Goal: Find specific fact: Find specific fact

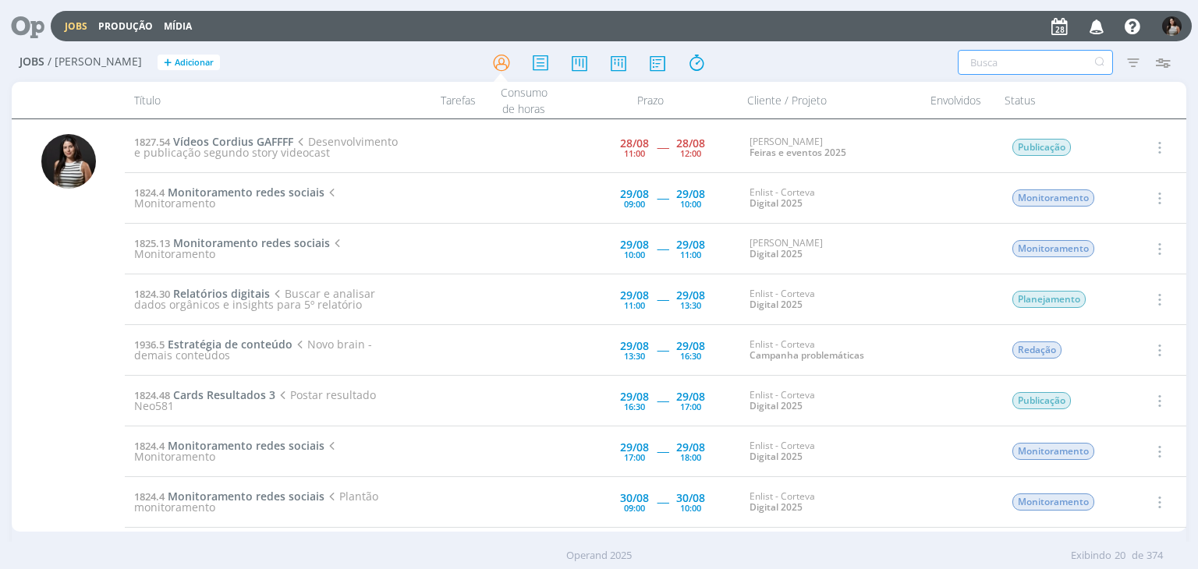
click at [1059, 63] on input "text" at bounding box center [1035, 62] width 155 height 25
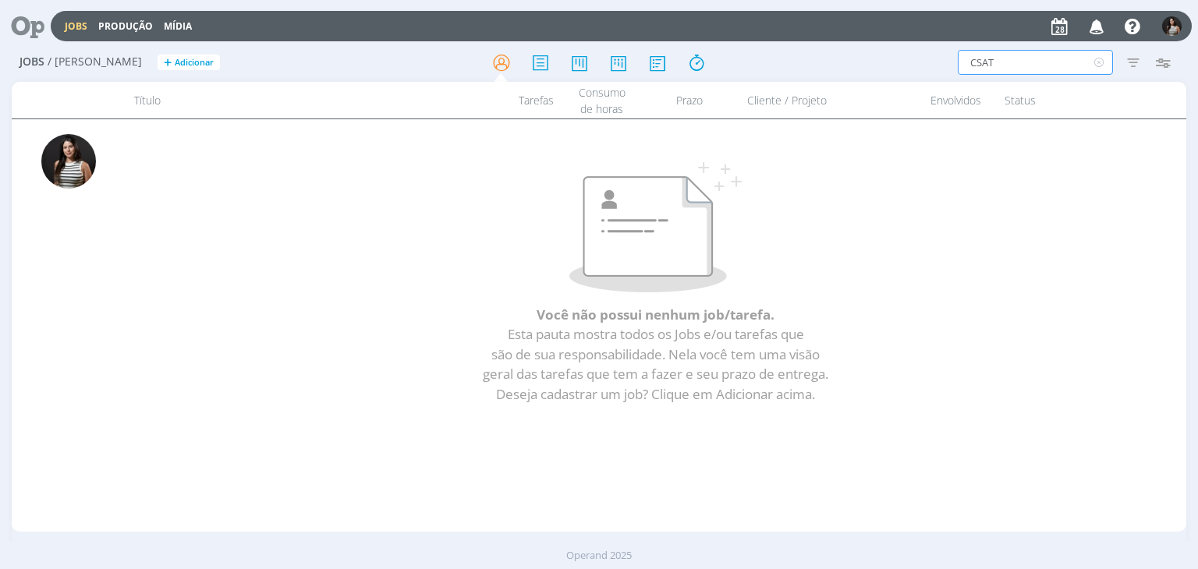
type input "CSA"
type input "CS"
type input "C"
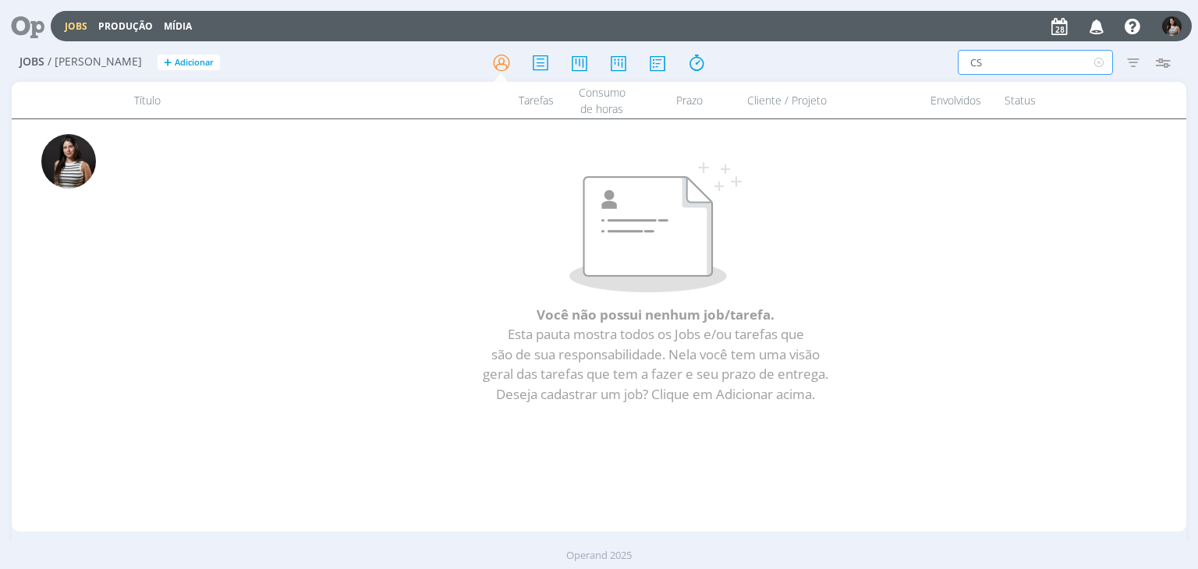
type input "C"
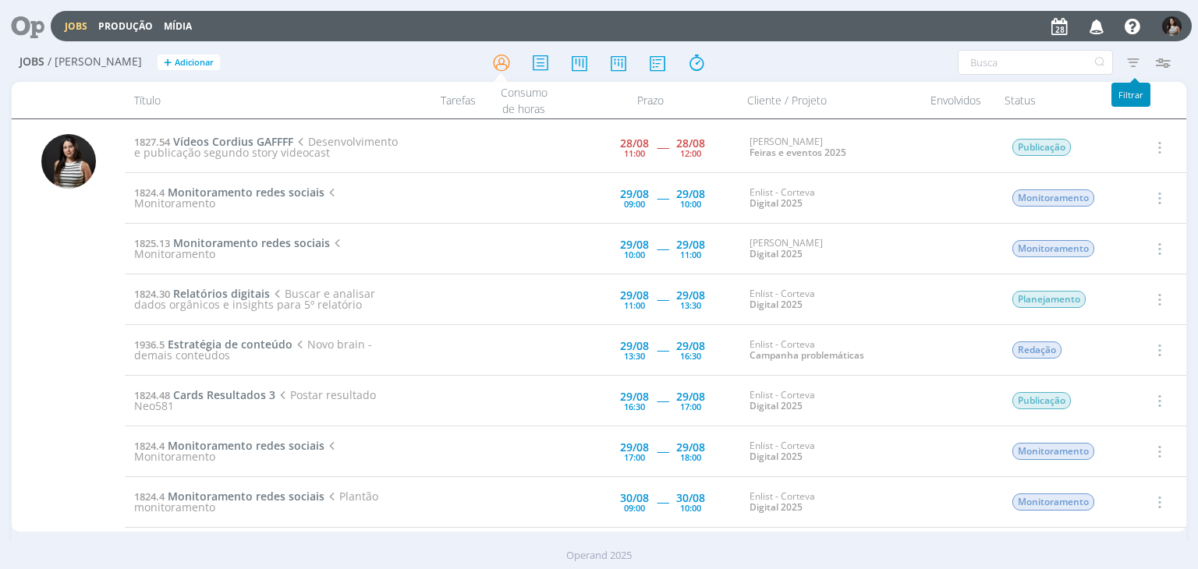
click at [1141, 64] on icon "button" at bounding box center [1133, 62] width 28 height 28
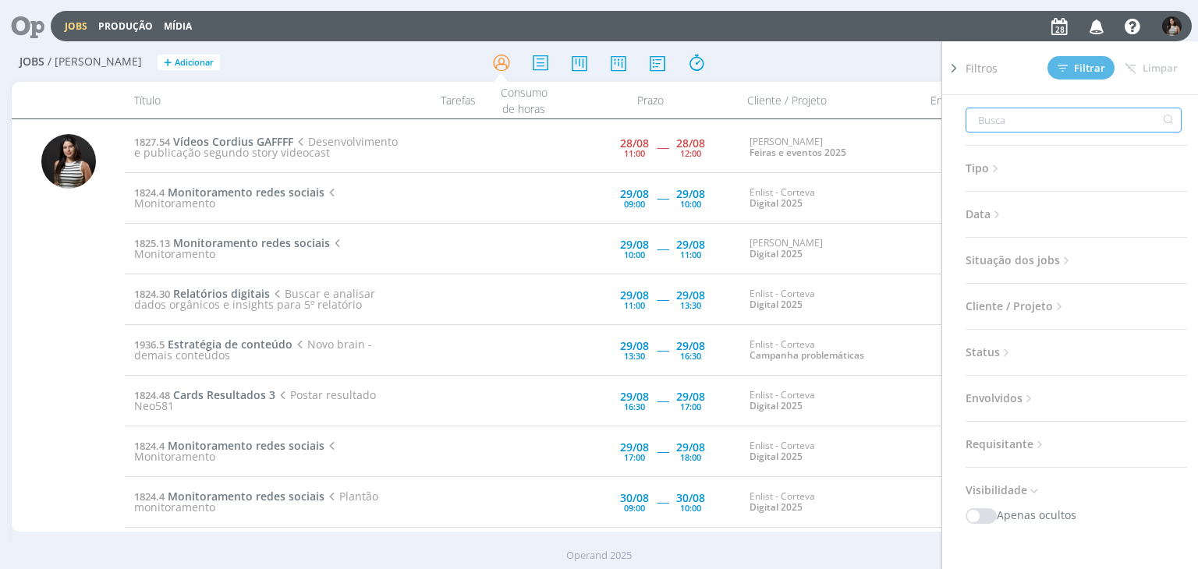
click at [1063, 121] on input "text" at bounding box center [1074, 120] width 216 height 25
type input "C"
type input "CS"
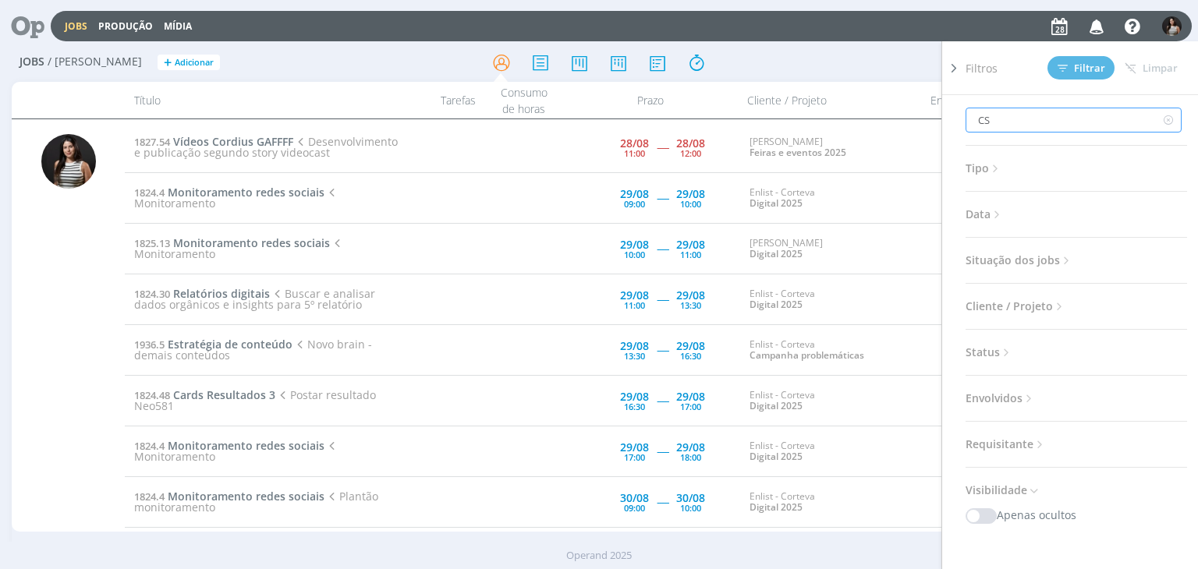
type input "CSA"
type input "CSAT"
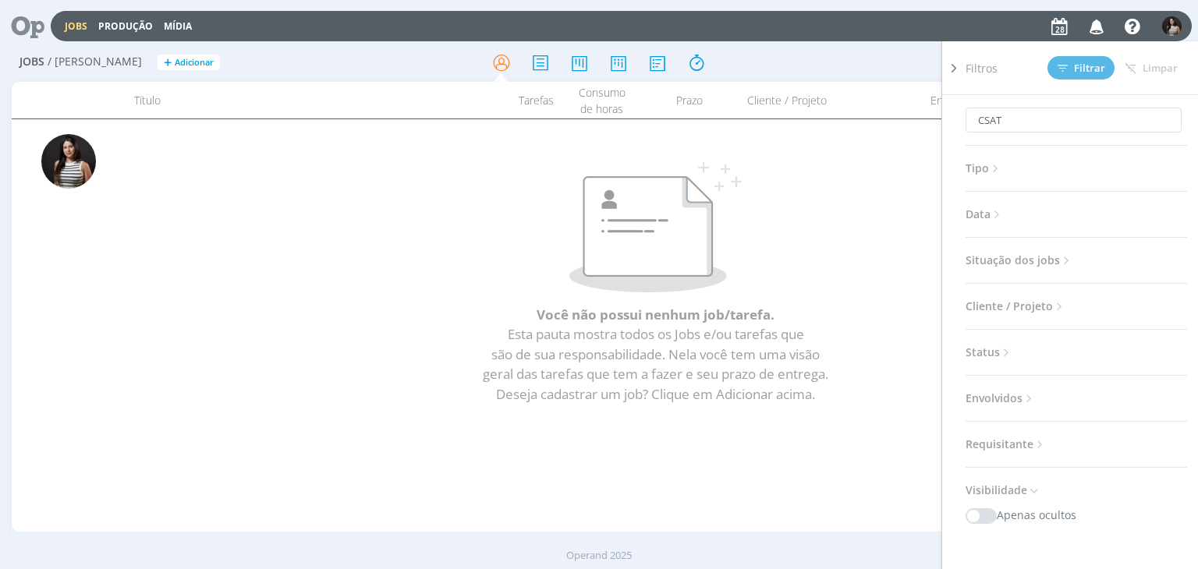
click at [989, 168] on span "Tipo" at bounding box center [984, 168] width 37 height 20
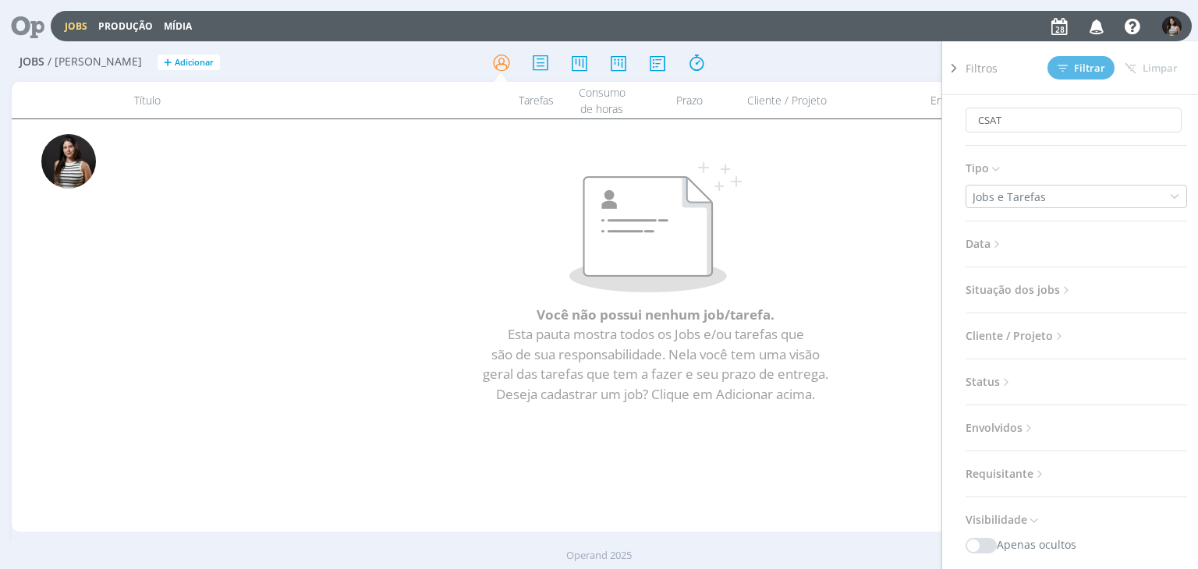
click at [1027, 289] on span "Situação dos jobs" at bounding box center [1020, 290] width 108 height 20
click at [1067, 325] on span at bounding box center [1067, 333] width 31 height 16
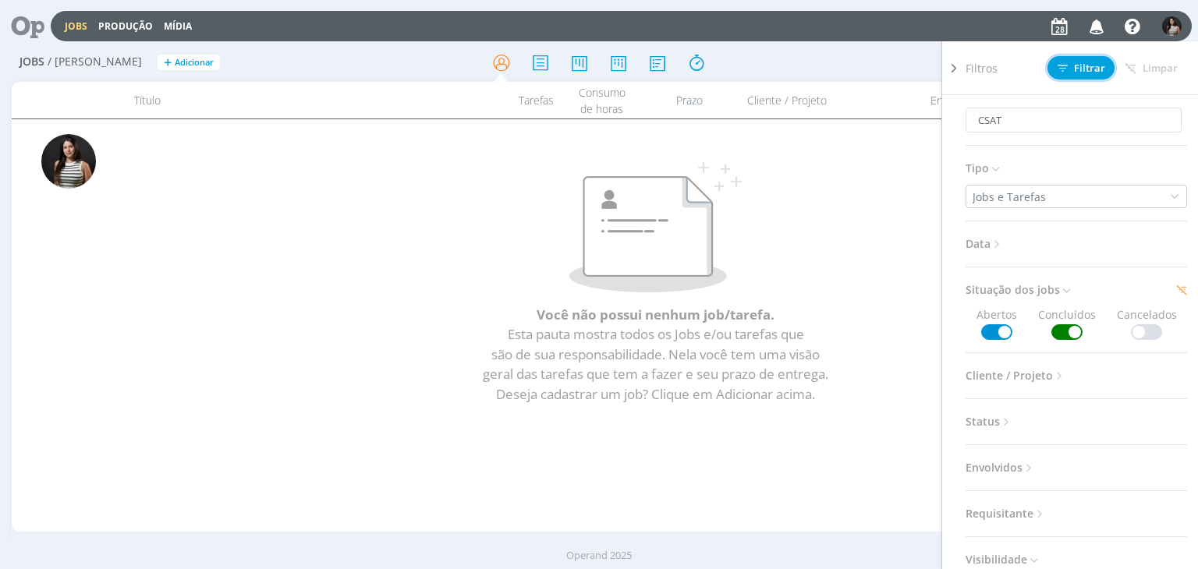
click at [1064, 71] on icon at bounding box center [1063, 68] width 10 height 10
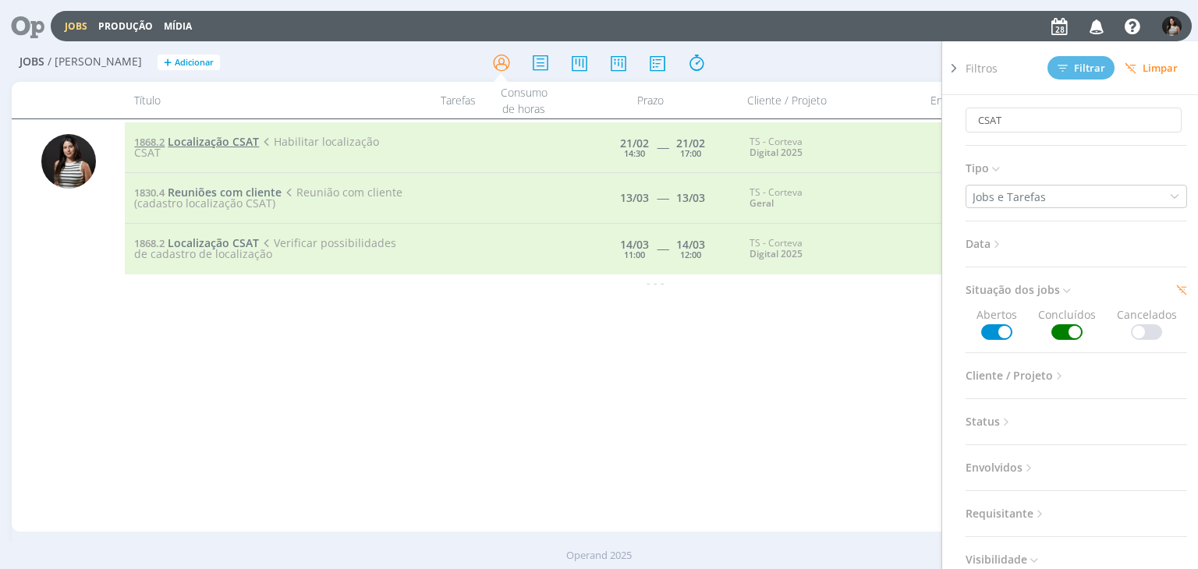
click at [235, 143] on span "Localização CSAT" at bounding box center [213, 141] width 91 height 15
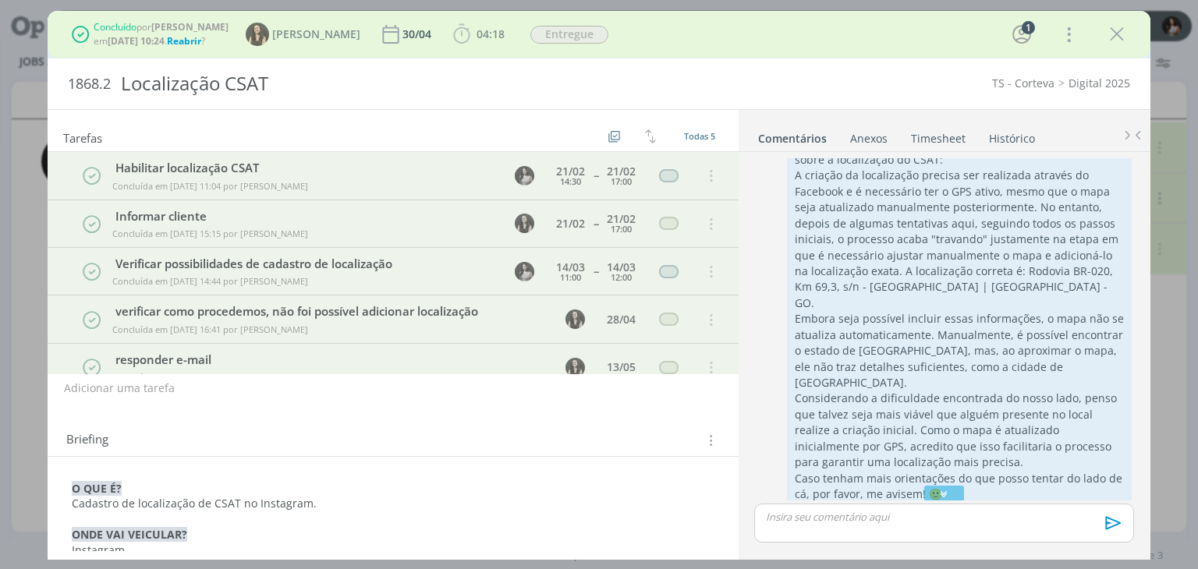
scroll to position [41, 0]
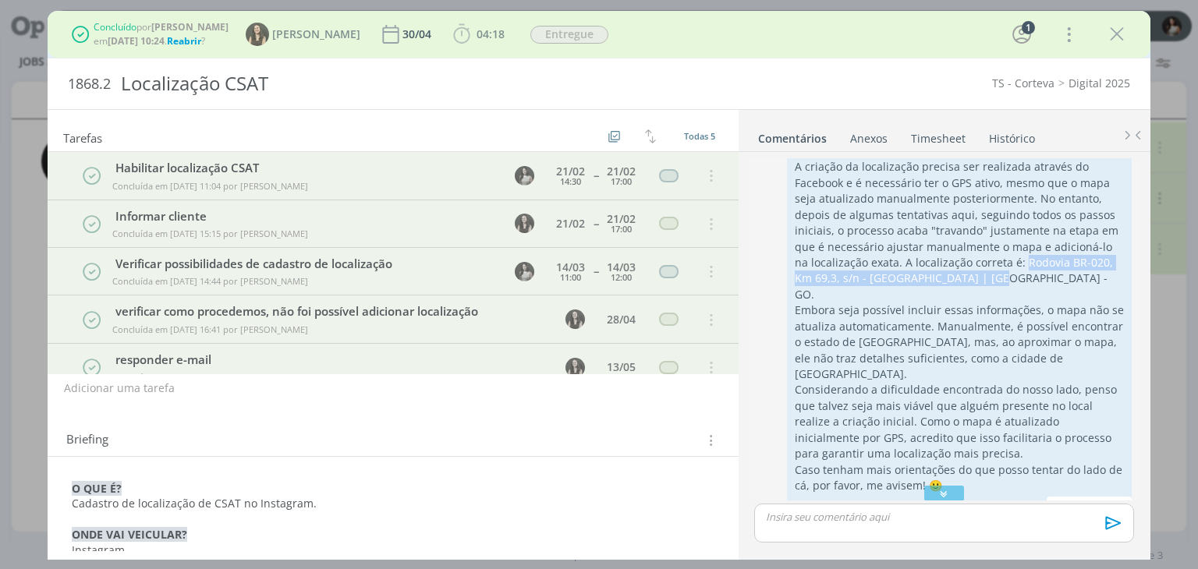
drag, startPoint x: 967, startPoint y: 261, endPoint x: 997, endPoint y: 272, distance: 31.6
click at [997, 272] on p "A criação da localização precisa ser realizada através do Facebook e é necessár…" at bounding box center [959, 231] width 329 height 144
copy p "Rodovia BR-020, Km 69,3, s/n - Rodovia | Formosa - GO."
click at [965, 282] on p "A criação da localização precisa ser realizada através do Facebook e é necessár…" at bounding box center [959, 231] width 329 height 144
click at [1137, 234] on div "0 @Tayná Morsch @Isabelle Silva Gurias, segue atualização sobre a localização d…" at bounding box center [944, 329] width 392 height 342
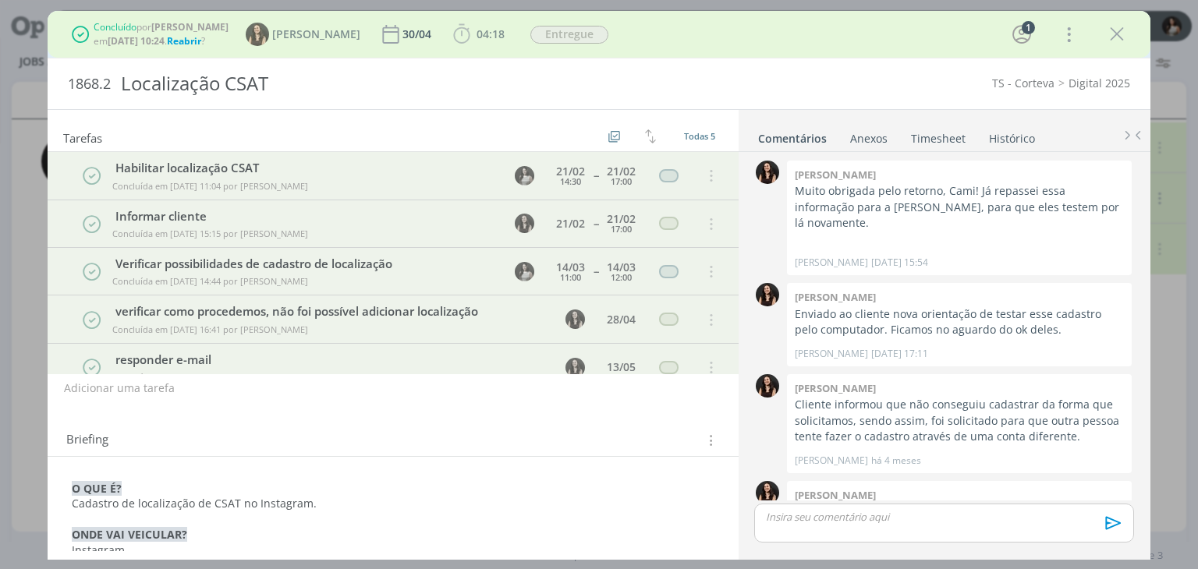
scroll to position [930, 0]
